Goal: Navigation & Orientation: Find specific page/section

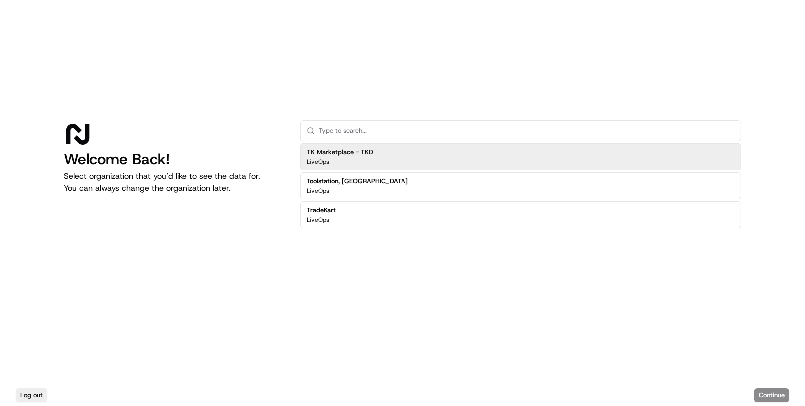
drag, startPoint x: 355, startPoint y: 181, endPoint x: 373, endPoint y: 150, distance: 35.4
click at [373, 150] on div "TK Marketplace - TKD LiveOps Toolstation, [GEOGRAPHIC_DATA] LiveOps TradeKart L…" at bounding box center [520, 185] width 441 height 85
click at [377, 155] on div "TK Marketplace - TKD LiveOps" at bounding box center [520, 156] width 441 height 27
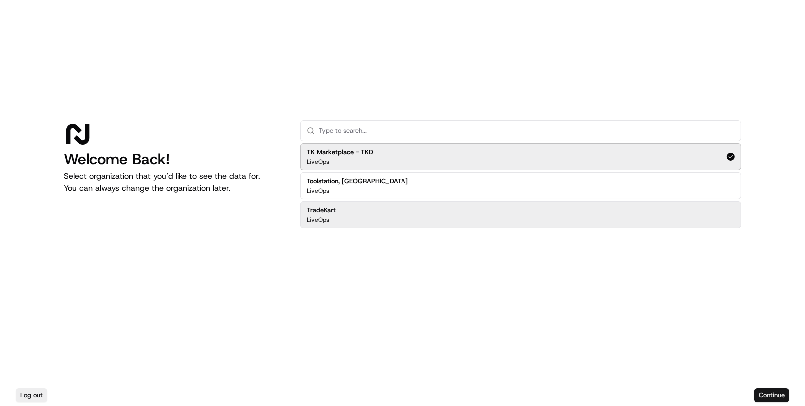
click at [780, 398] on button "Continue" at bounding box center [771, 395] width 35 height 14
